Goal: Task Accomplishment & Management: Manage account settings

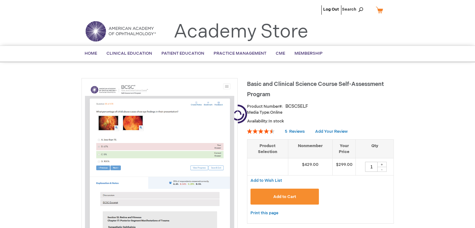
type input "1"
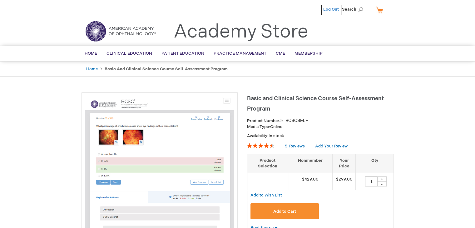
click at [334, 9] on link "Log Out" at bounding box center [332, 9] width 16 height 5
click at [331, 6] on li "Log Out" at bounding box center [331, 9] width 19 height 19
click at [336, 10] on link "Log Out" at bounding box center [332, 9] width 16 height 5
click at [321, 9] on li "Education Division" at bounding box center [300, 9] width 41 height 19
click at [332, 7] on link "Log Out" at bounding box center [332, 9] width 16 height 5
